Goal: Information Seeking & Learning: Learn about a topic

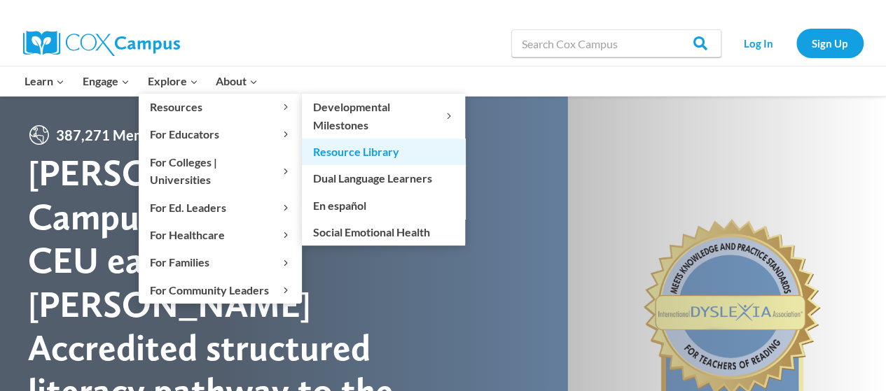
click at [368, 151] on link "Resource Library" at bounding box center [383, 152] width 163 height 27
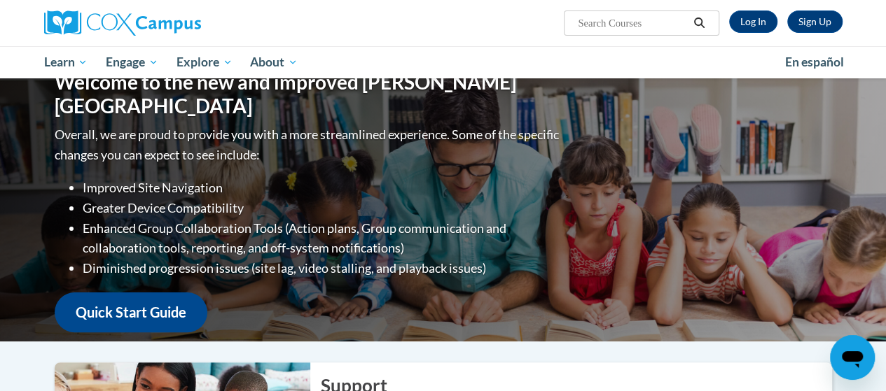
scroll to position [8, 0]
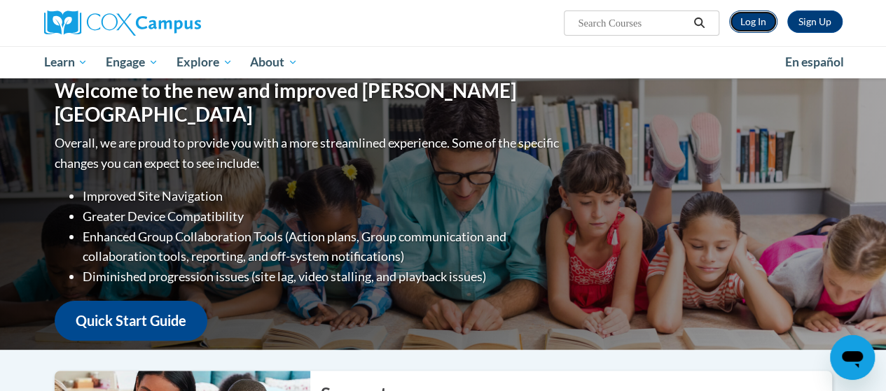
click at [764, 26] on link "Log In" at bounding box center [753, 22] width 48 height 22
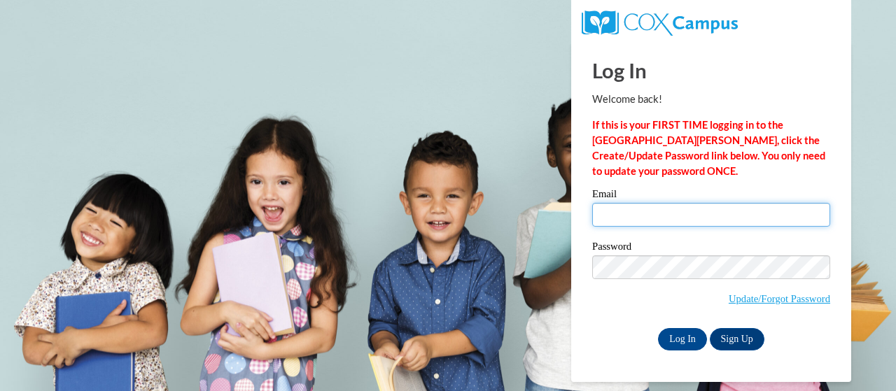
click at [702, 219] on input "Email" at bounding box center [711, 215] width 238 height 24
type input "fields.kelly.g@muscogee.k12.ga.us"
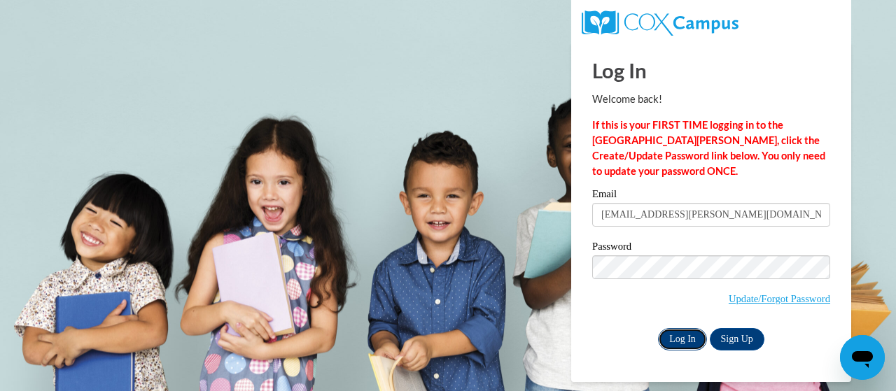
click at [678, 340] on input "Log In" at bounding box center [682, 339] width 49 height 22
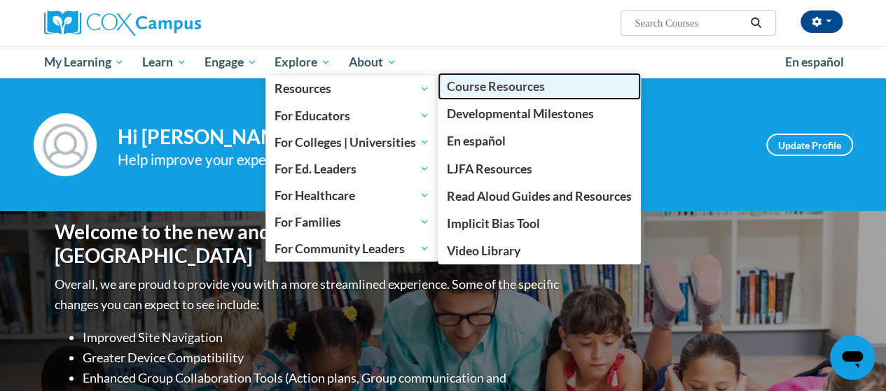
click at [478, 88] on span "Course Resources" at bounding box center [496, 86] width 98 height 15
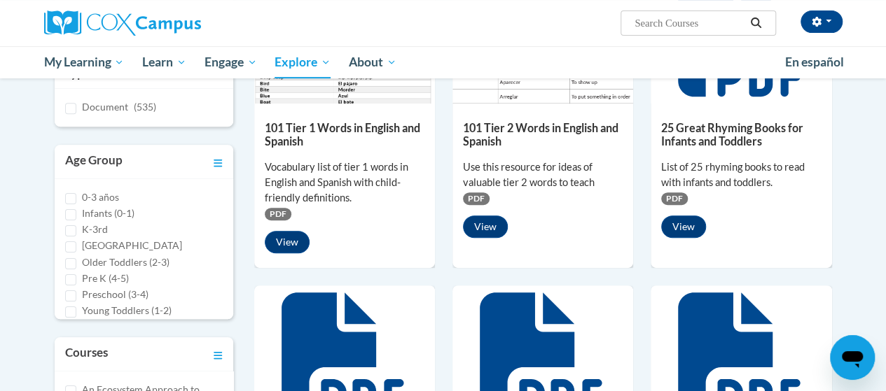
scroll to position [283, 0]
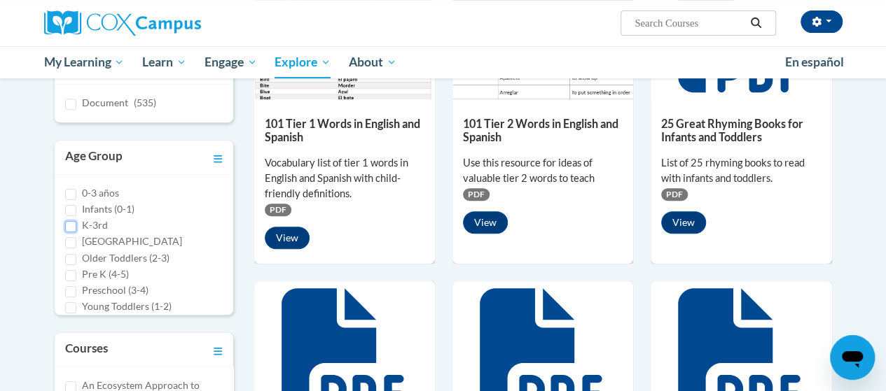
click at [69, 223] on input "K-3rd" at bounding box center [70, 226] width 11 height 11
checkbox input "true"
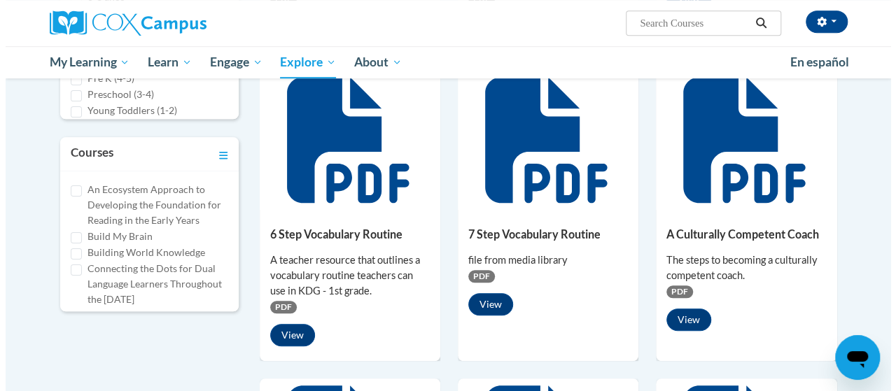
scroll to position [475, 0]
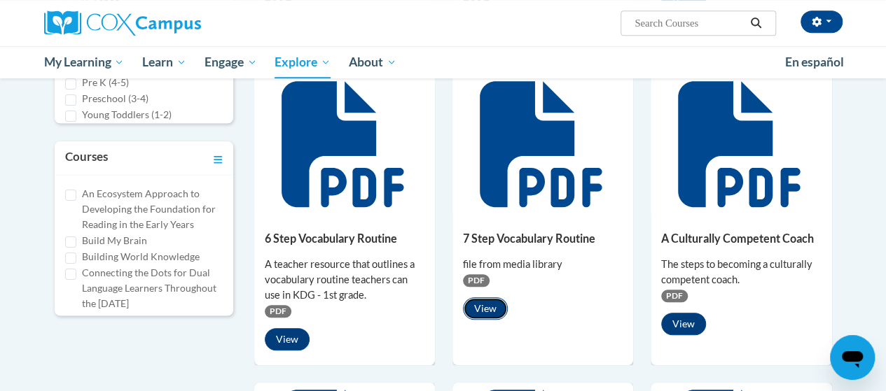
click at [484, 307] on button "View" at bounding box center [485, 309] width 45 height 22
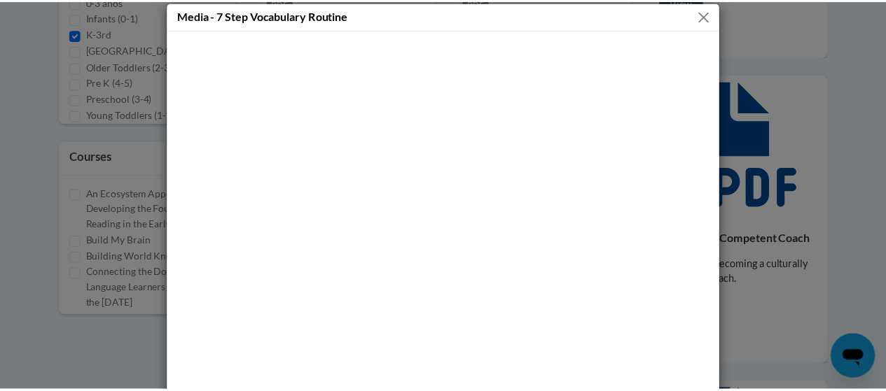
scroll to position [0, 0]
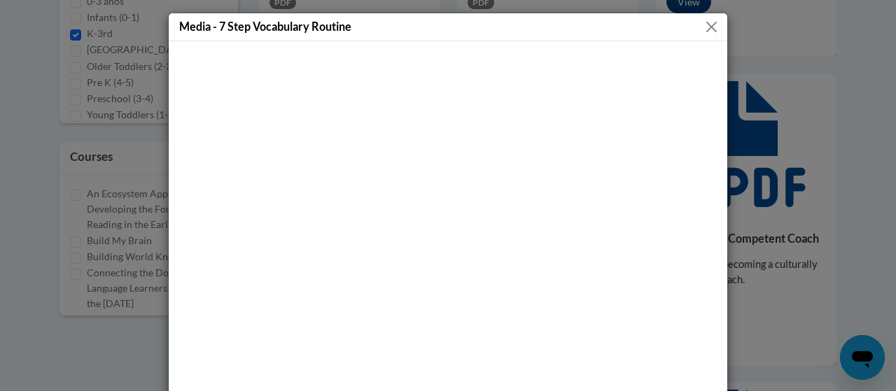
click at [711, 27] on button "Close" at bounding box center [712, 27] width 18 height 18
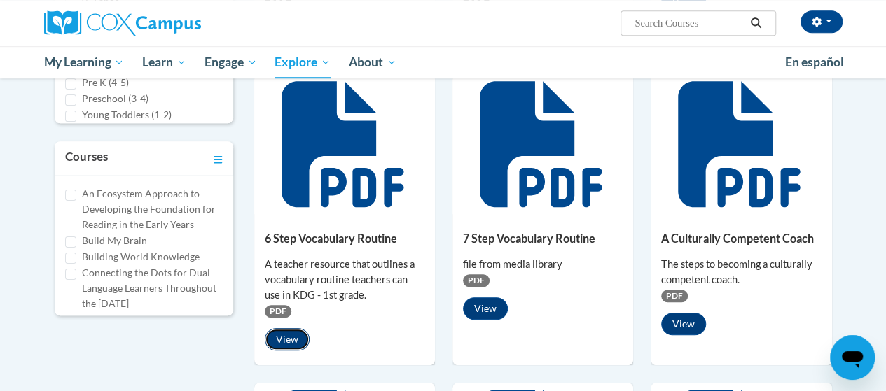
click at [286, 333] on button "View" at bounding box center [287, 339] width 45 height 22
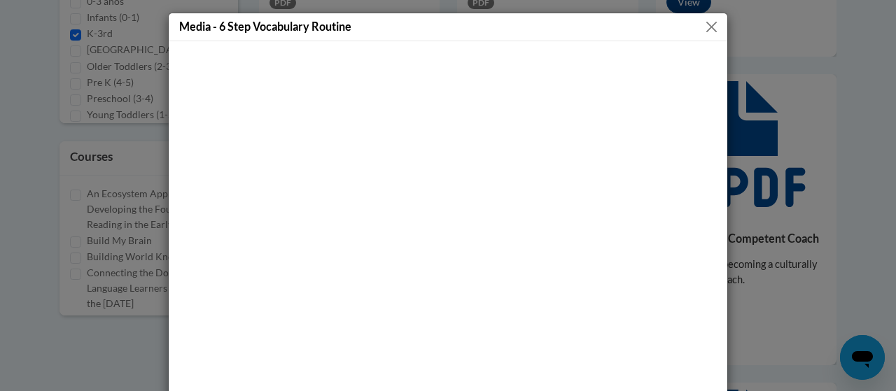
click at [708, 27] on button "Close" at bounding box center [712, 27] width 18 height 18
